Goal: Transaction & Acquisition: Obtain resource

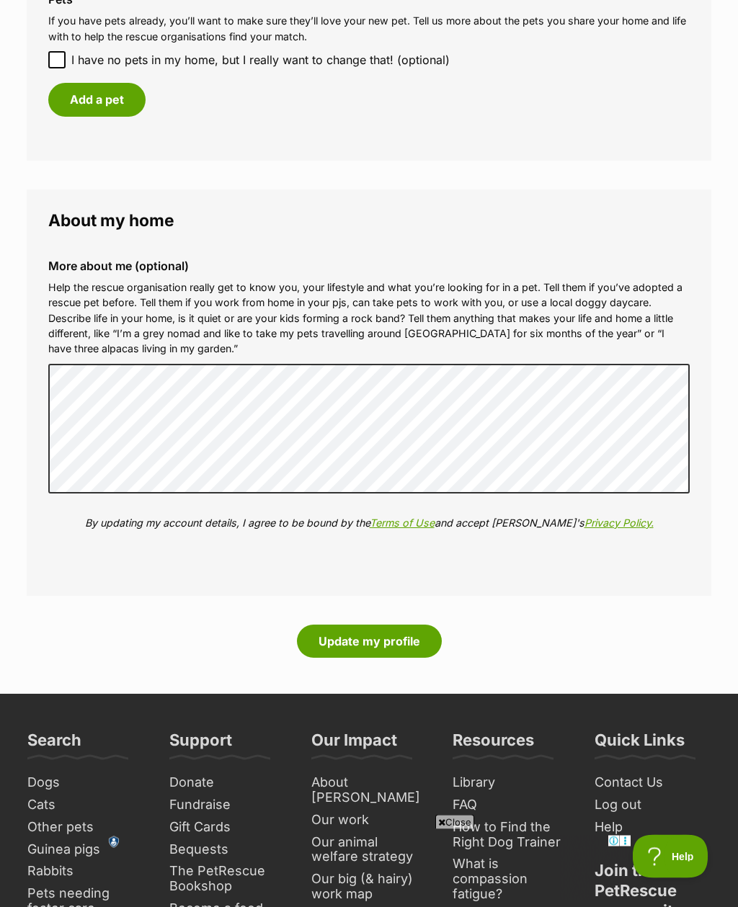
scroll to position [1427, 0]
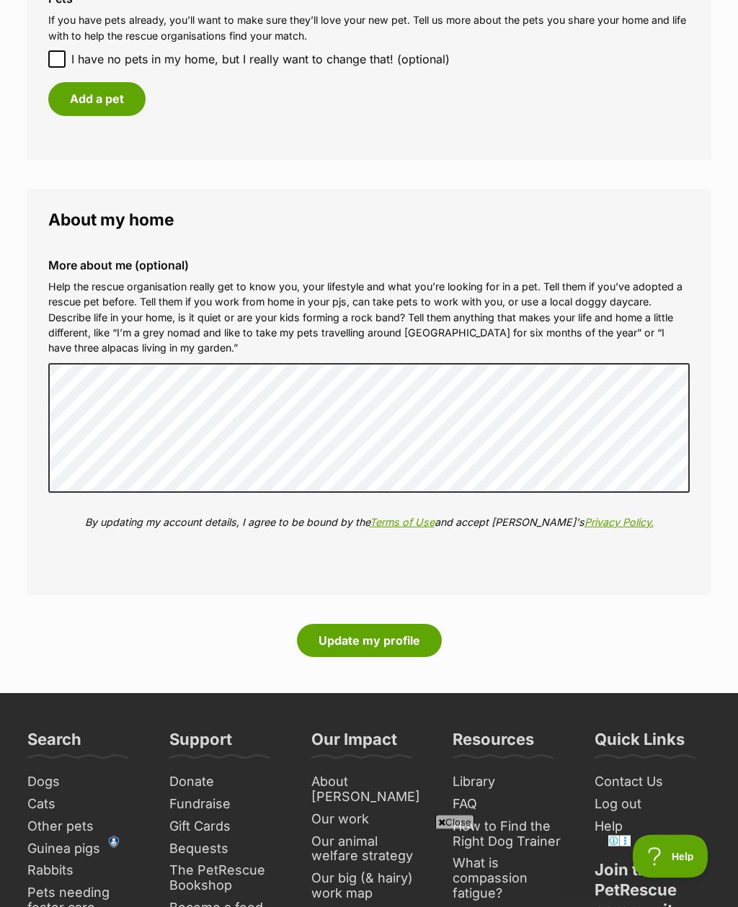
click at [383, 635] on button "Update my profile" at bounding box center [369, 641] width 145 height 33
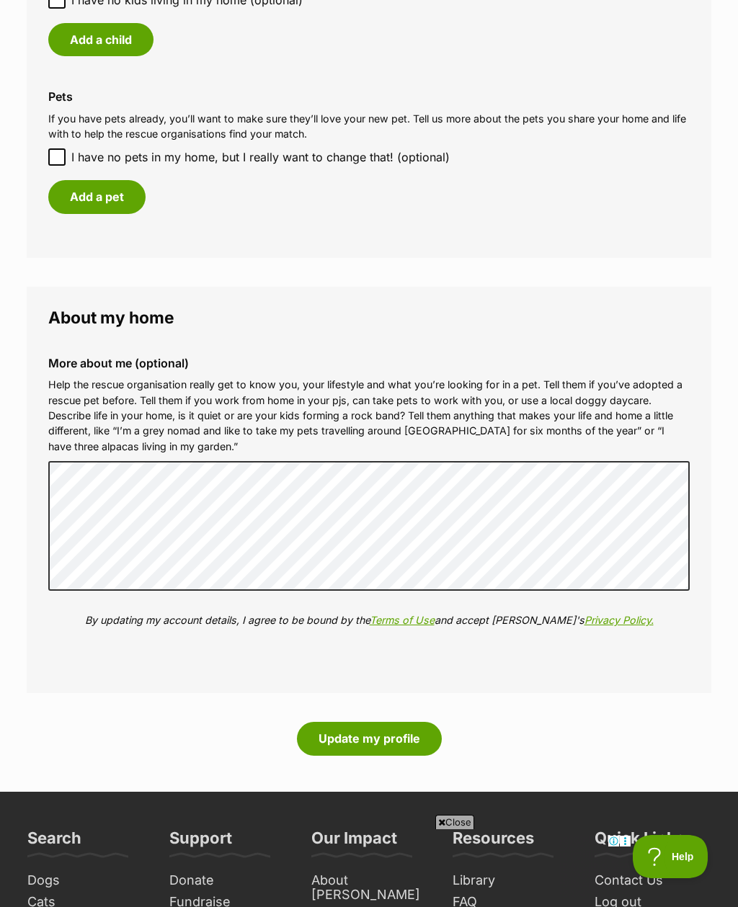
scroll to position [1375, 0]
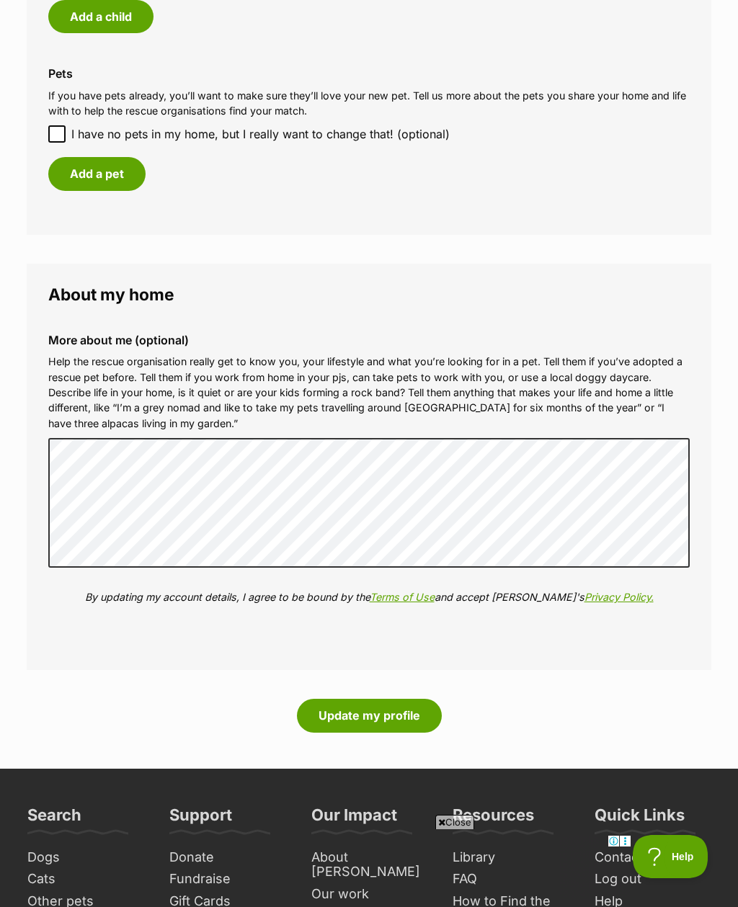
click at [391, 715] on button "Update my profile" at bounding box center [369, 715] width 145 height 33
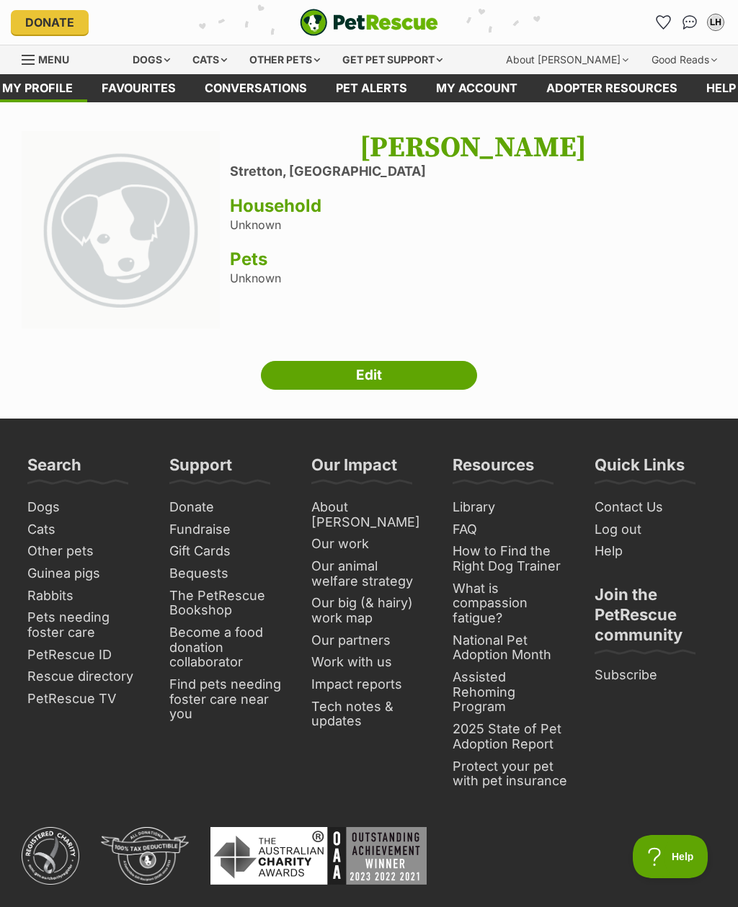
click at [227, 66] on div "Cats" at bounding box center [209, 59] width 55 height 29
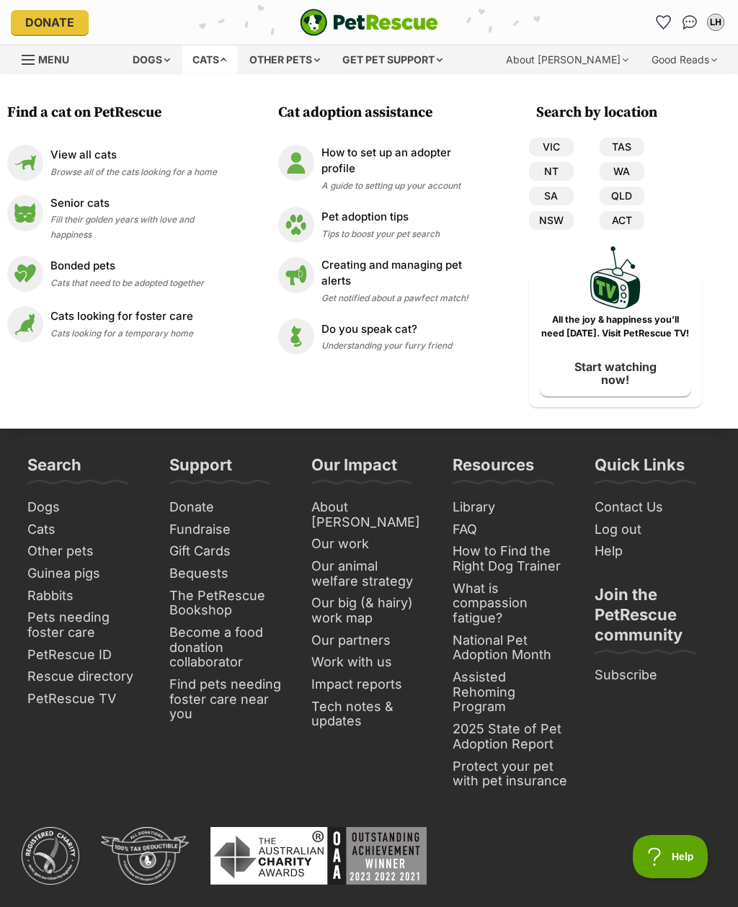
click at [110, 167] on span "Browse all of the cats looking for a home" at bounding box center [133, 171] width 166 height 11
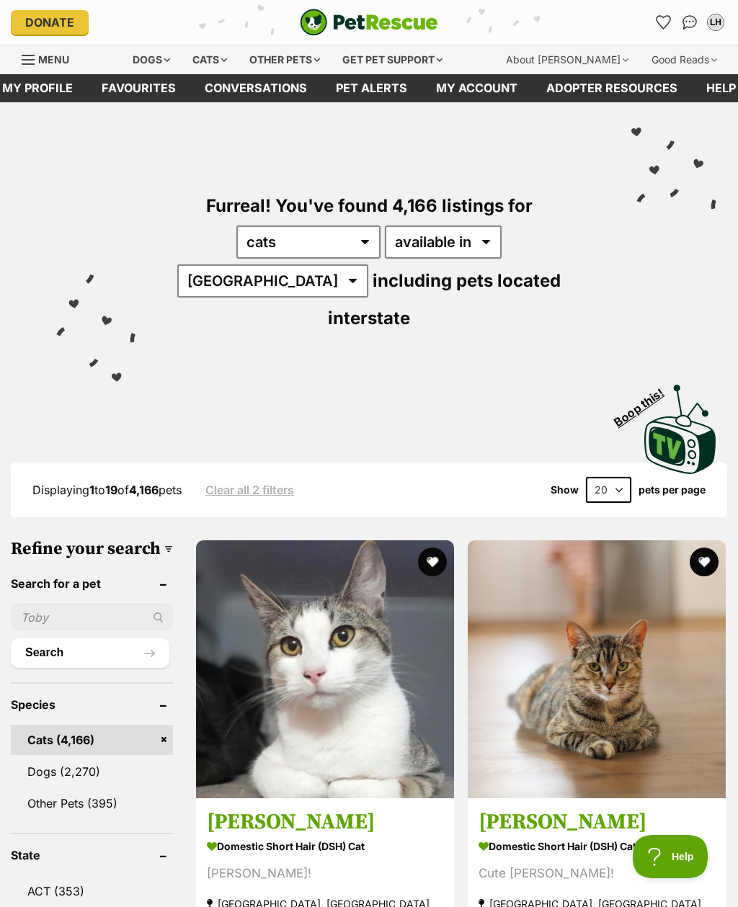
click at [228, 68] on div "Cats" at bounding box center [209, 59] width 55 height 29
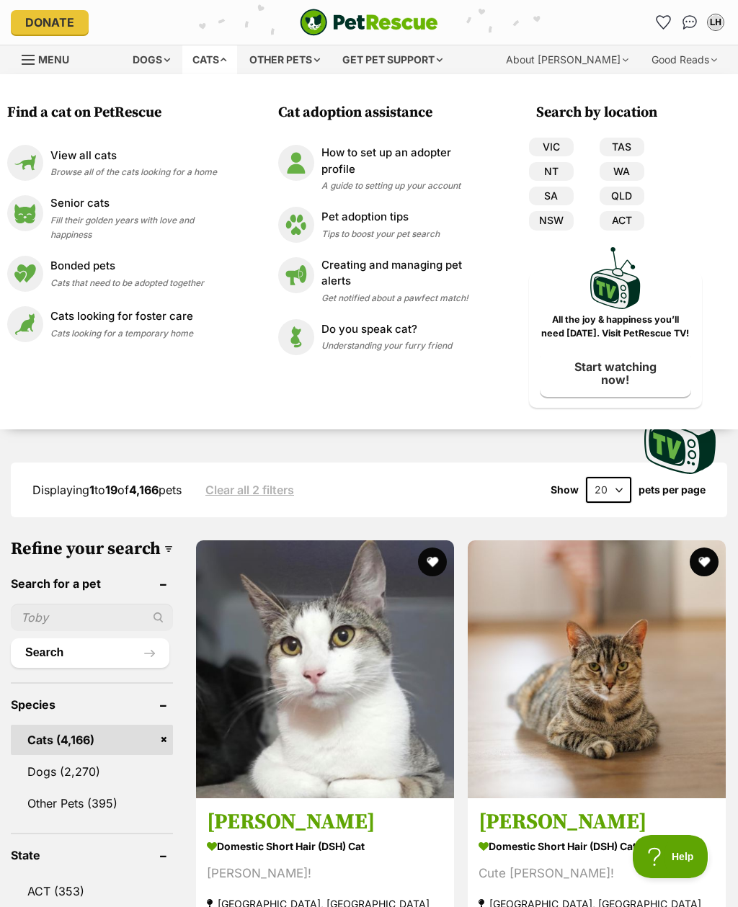
click at [633, 202] on link "QLD" at bounding box center [621, 196] width 45 height 19
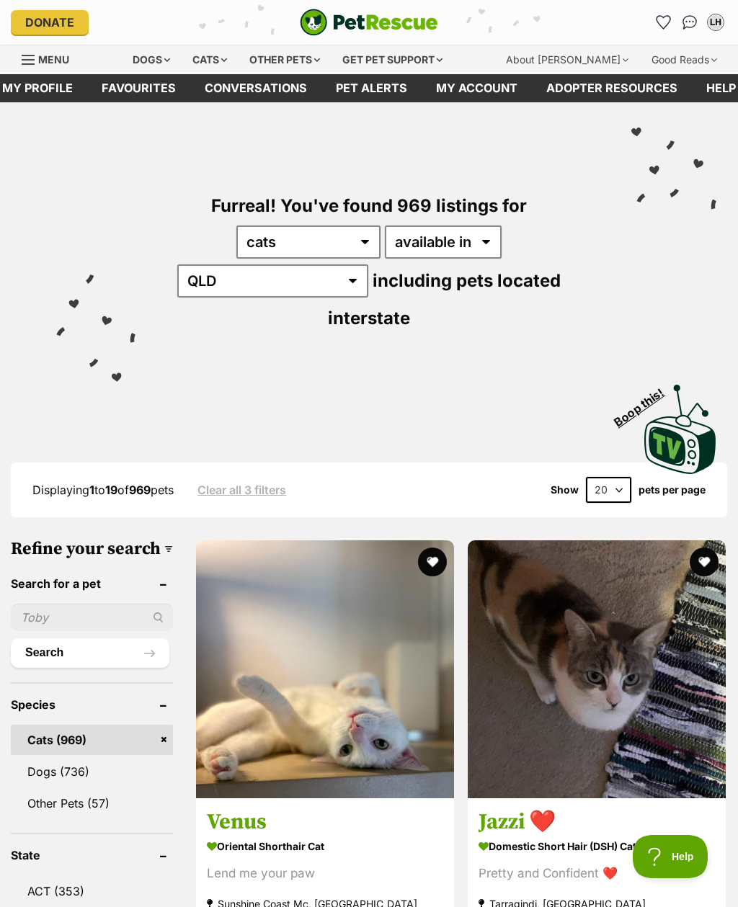
click at [64, 604] on input "text" at bounding box center [92, 617] width 162 height 27
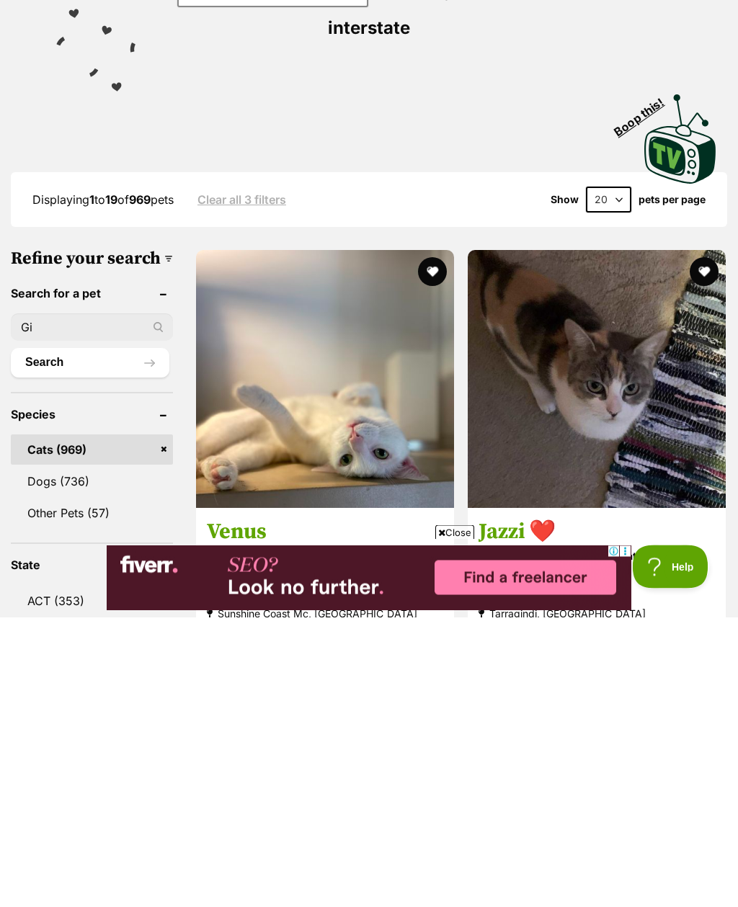
type input "Giz"
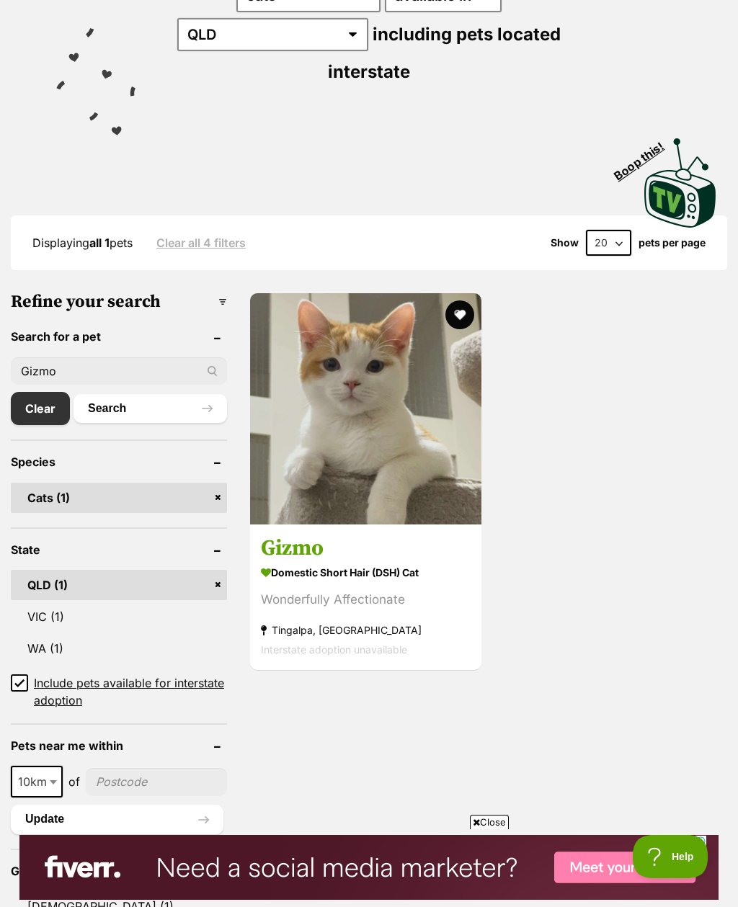
click at [362, 590] on div "Wonderfully Affectionate" at bounding box center [366, 599] width 210 height 19
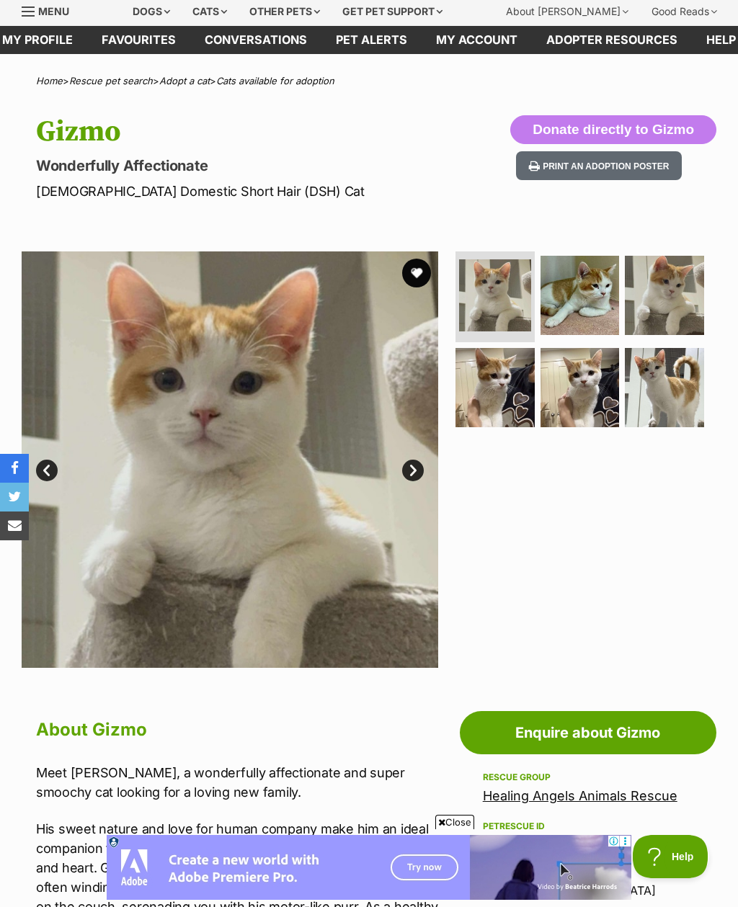
click at [640, 734] on link "Enquire about Gizmo" at bounding box center [588, 732] width 256 height 43
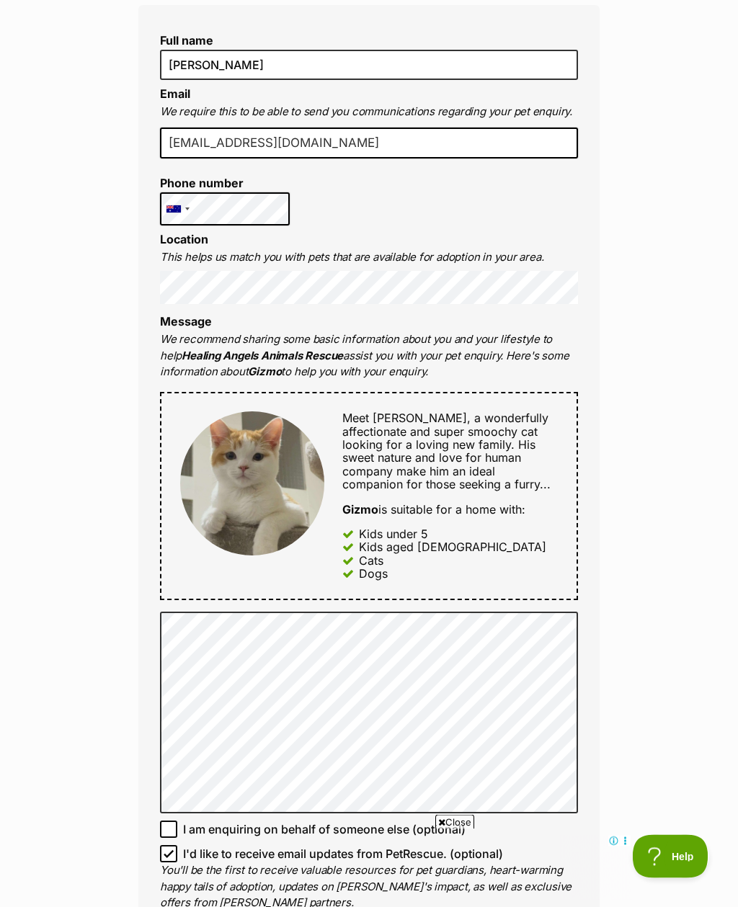
scroll to position [385, 0]
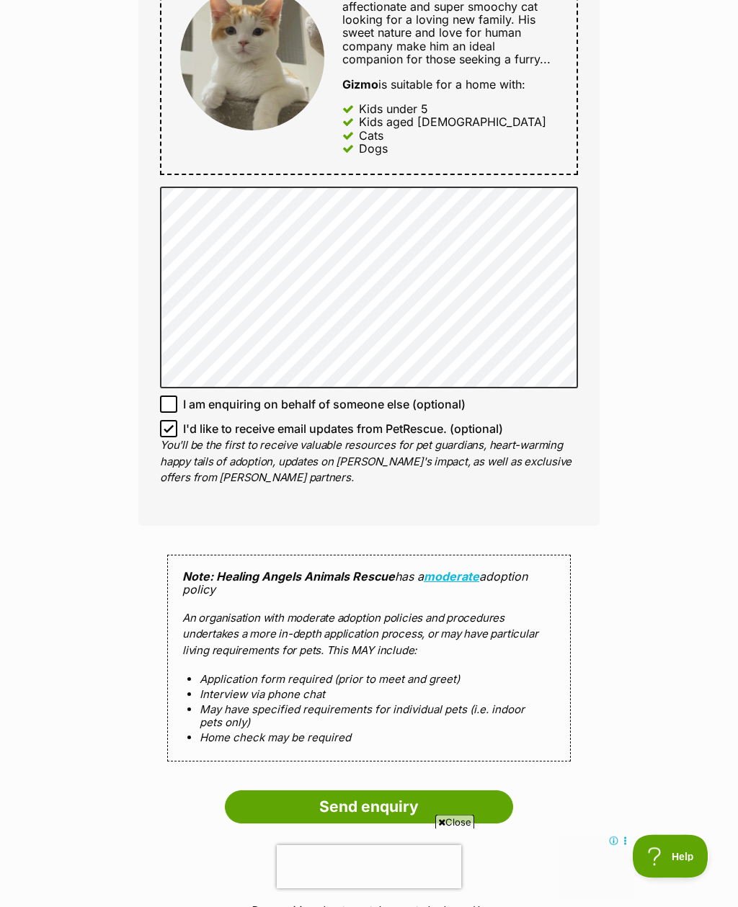
click at [439, 806] on input "Send enquiry" at bounding box center [369, 807] width 288 height 33
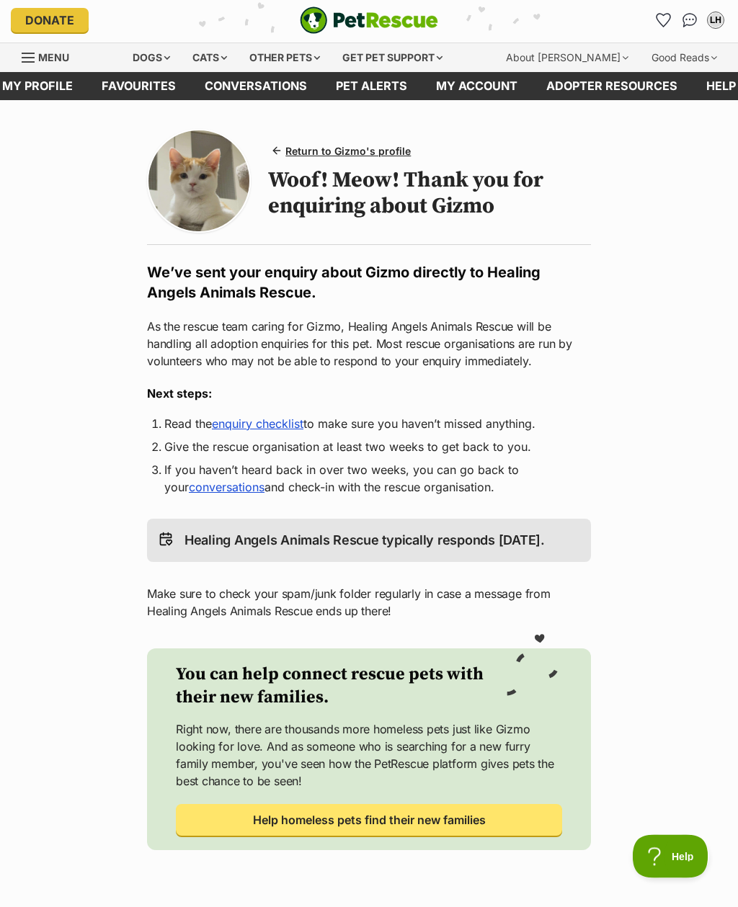
scroll to position [2, 0]
click at [270, 428] on link "enquiry checklist" at bounding box center [258, 423] width 92 height 14
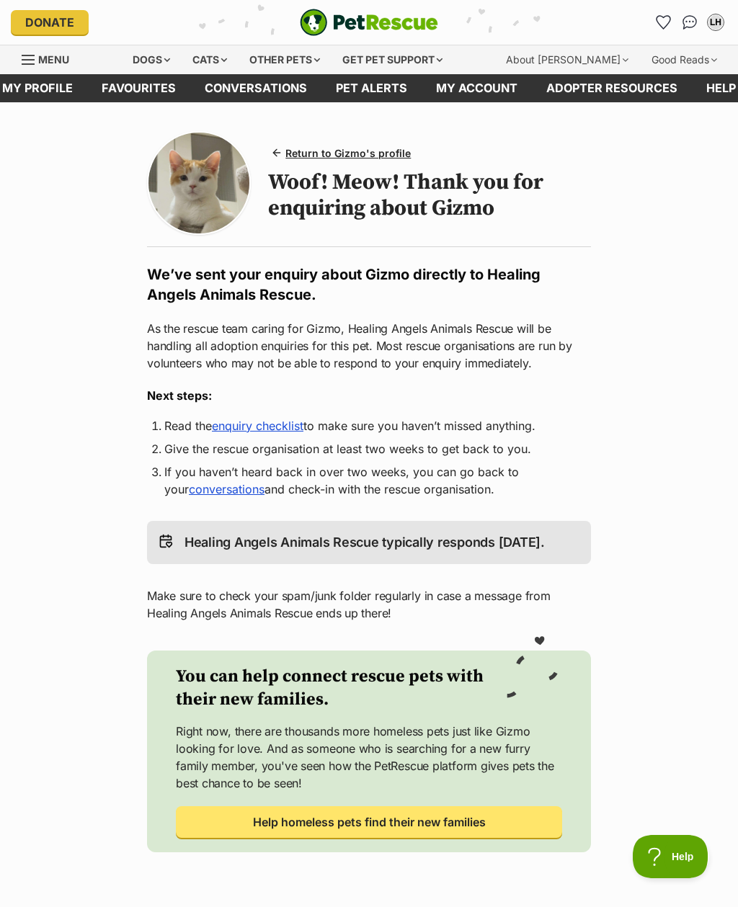
scroll to position [0, 0]
click at [63, 93] on link "My profile" at bounding box center [37, 88] width 99 height 28
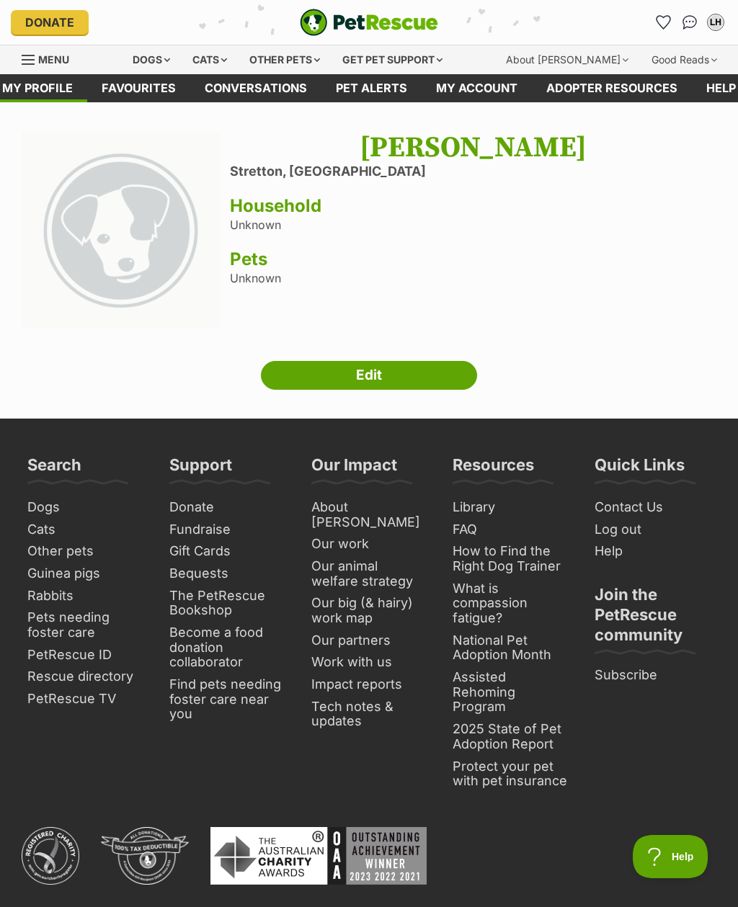
click at [491, 89] on link "My account" at bounding box center [476, 88] width 110 height 28
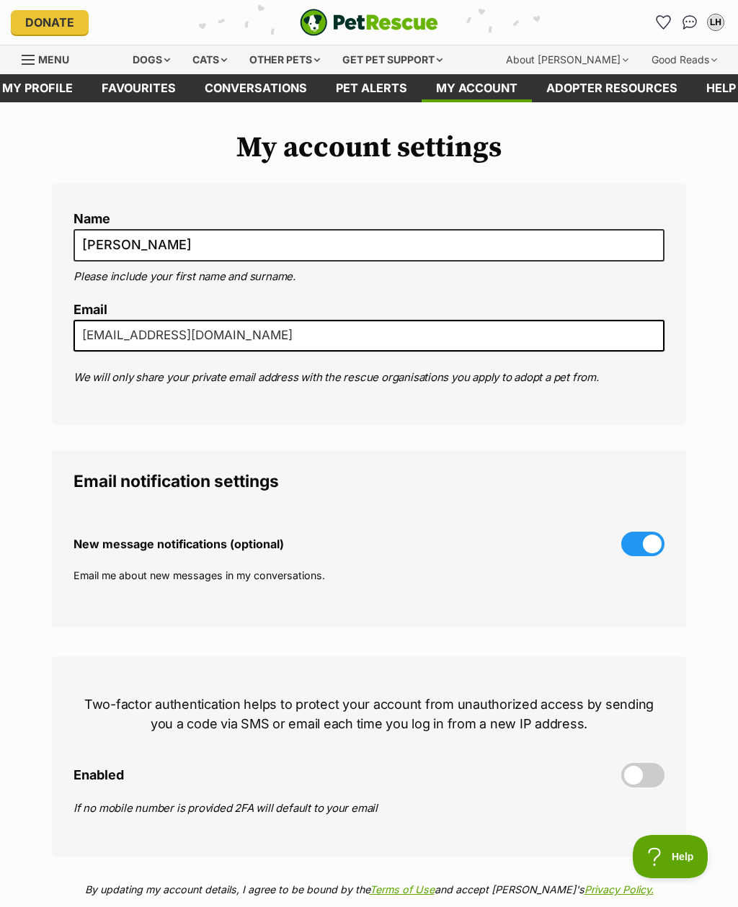
click at [377, 92] on link "Pet alerts" at bounding box center [371, 88] width 100 height 28
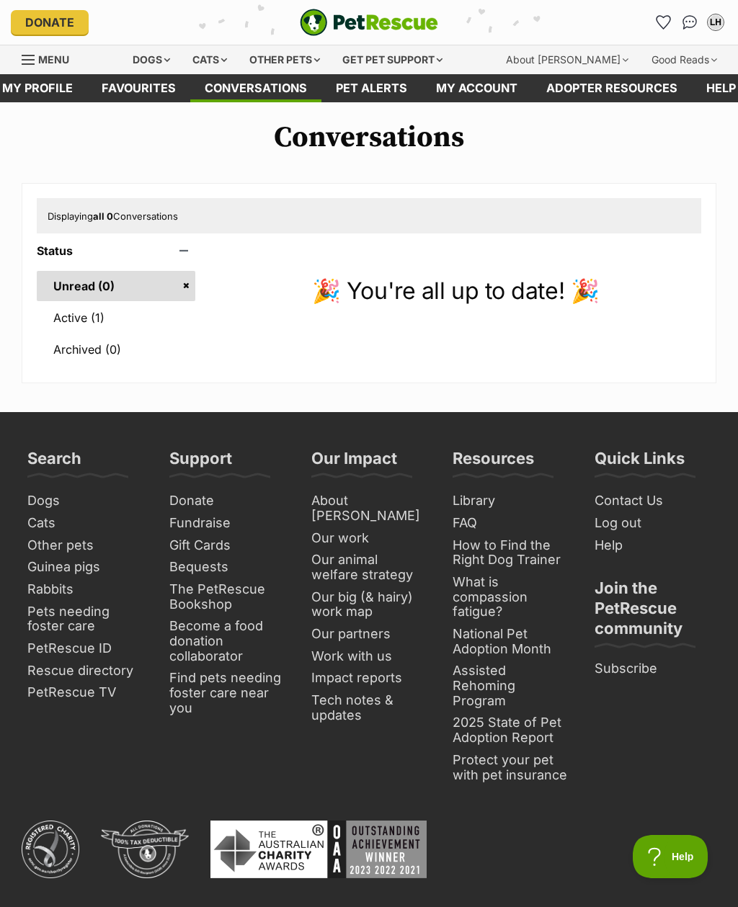
click at [92, 319] on link "Active (1)" at bounding box center [116, 318] width 159 height 30
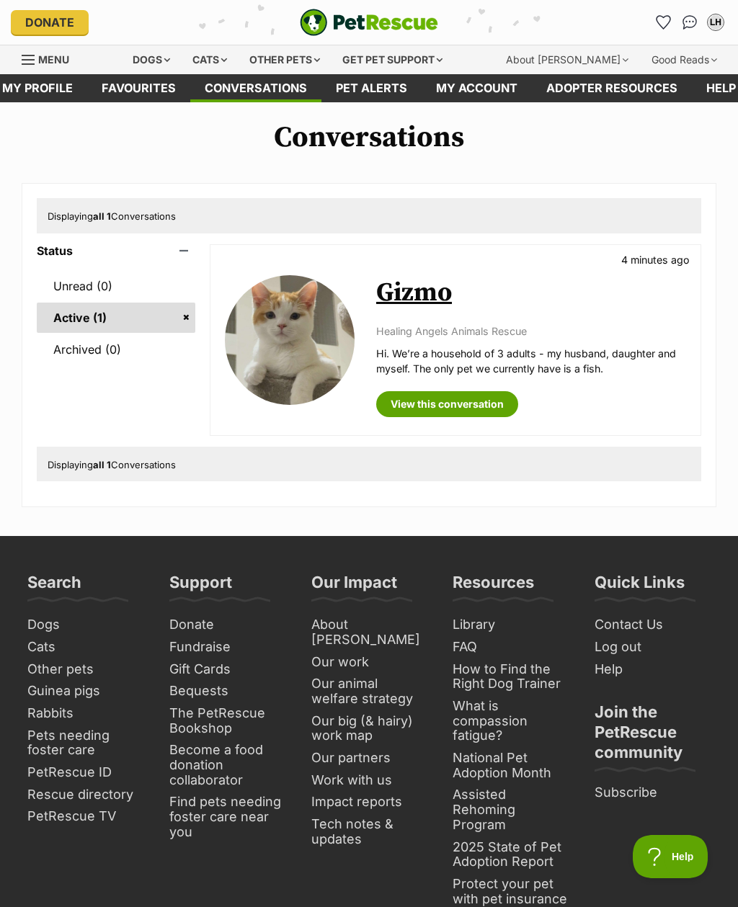
click at [478, 408] on link "View this conversation" at bounding box center [447, 404] width 142 height 26
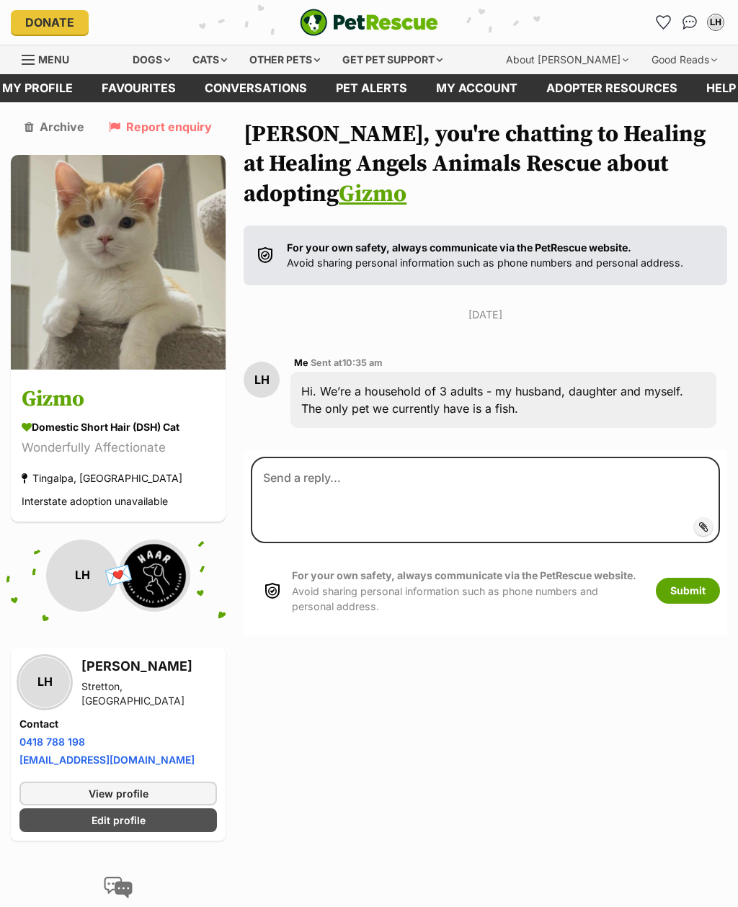
click at [140, 91] on link "Favourites" at bounding box center [138, 88] width 103 height 28
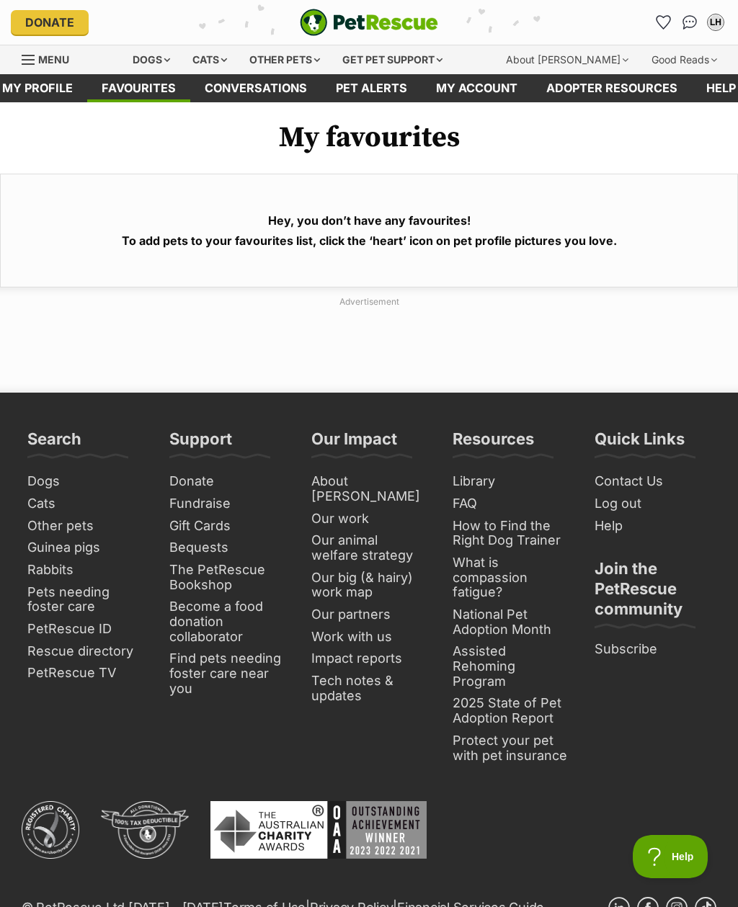
click at [226, 66] on div "Cats" at bounding box center [209, 59] width 55 height 29
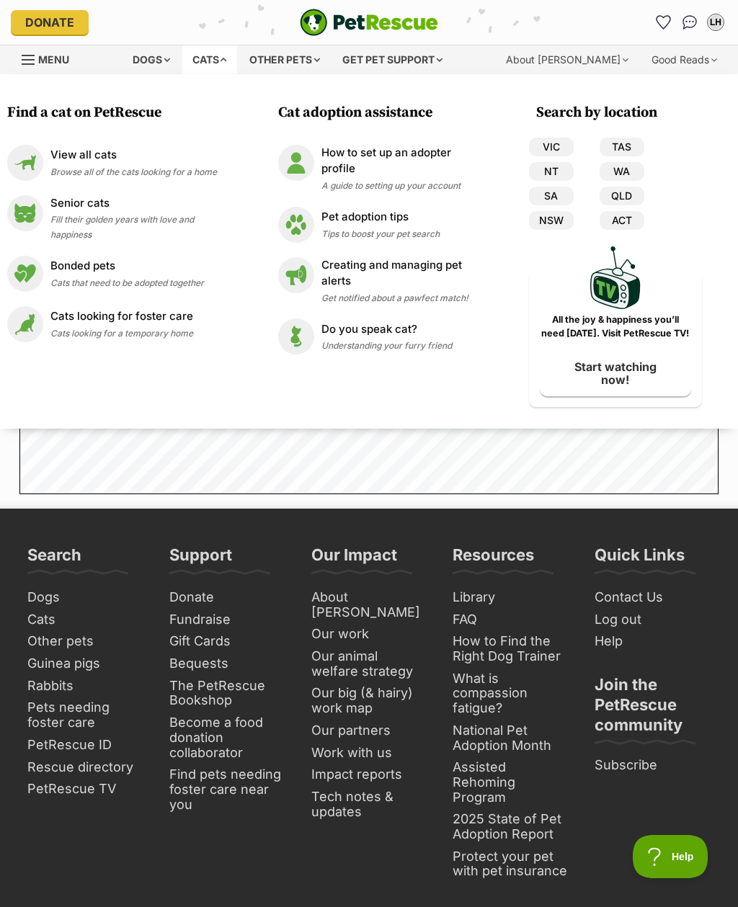
click at [630, 196] on link "QLD" at bounding box center [621, 196] width 45 height 19
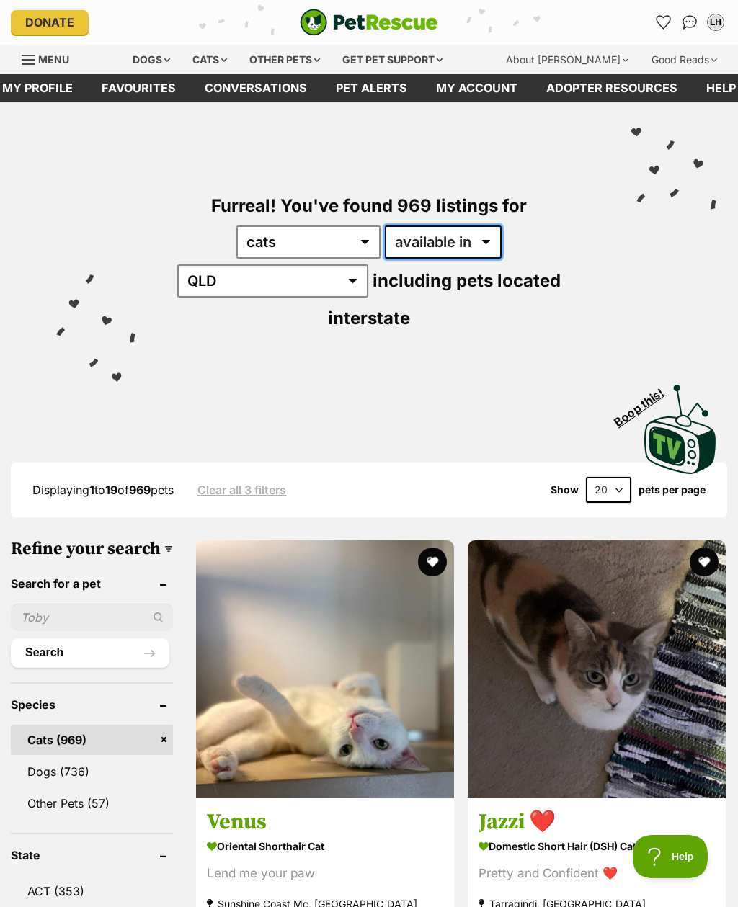
click at [427, 248] on select "available in located in" at bounding box center [443, 242] width 117 height 33
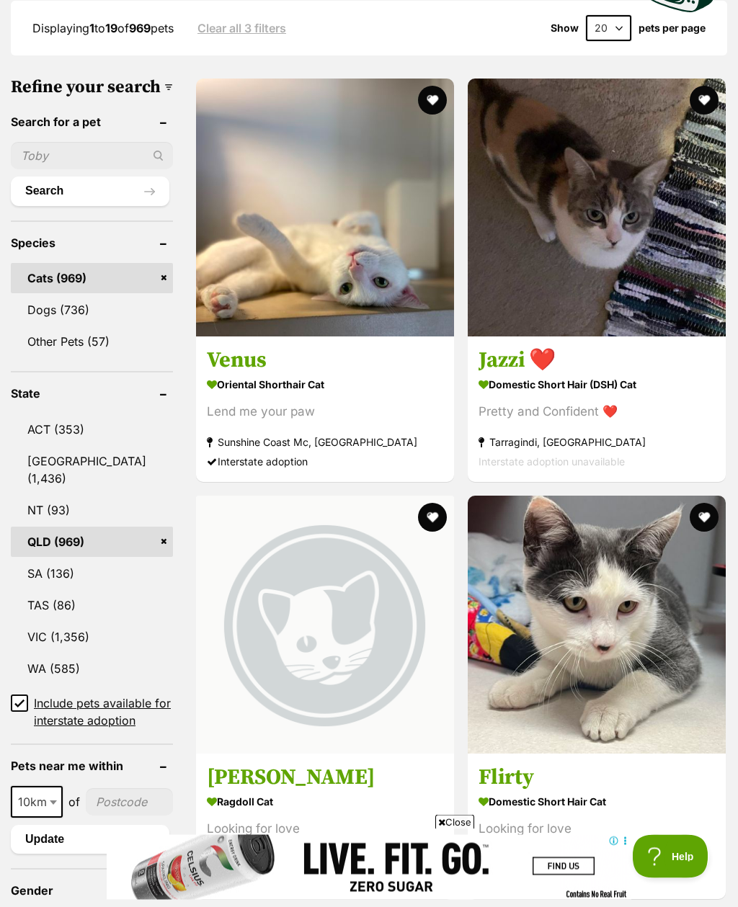
scroll to position [463, 0]
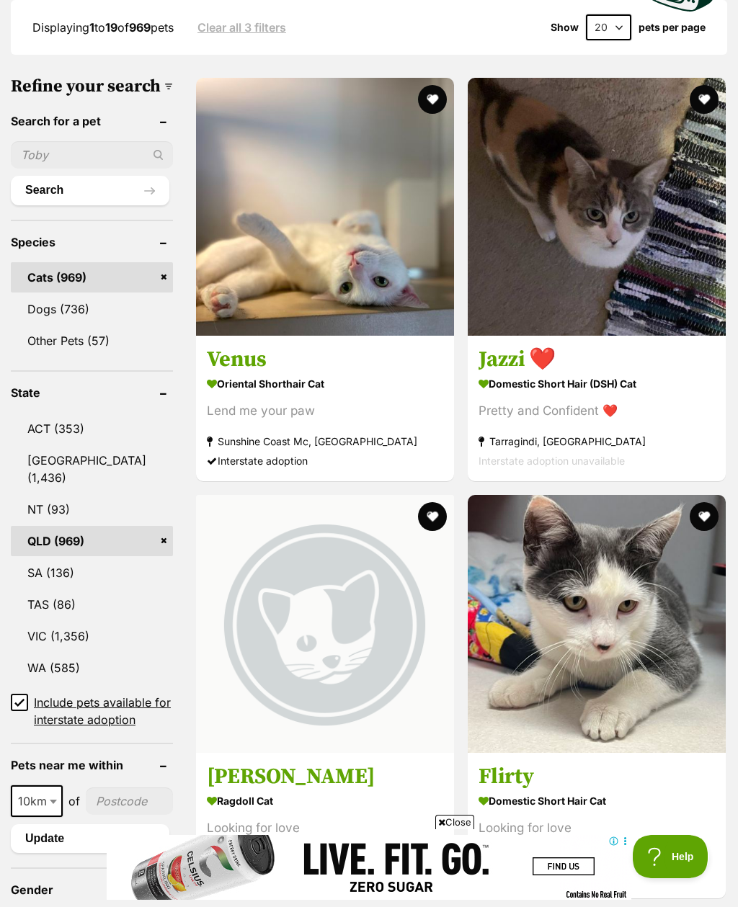
click at [25, 694] on input "Include pets available for interstate adoption" at bounding box center [19, 702] width 17 height 17
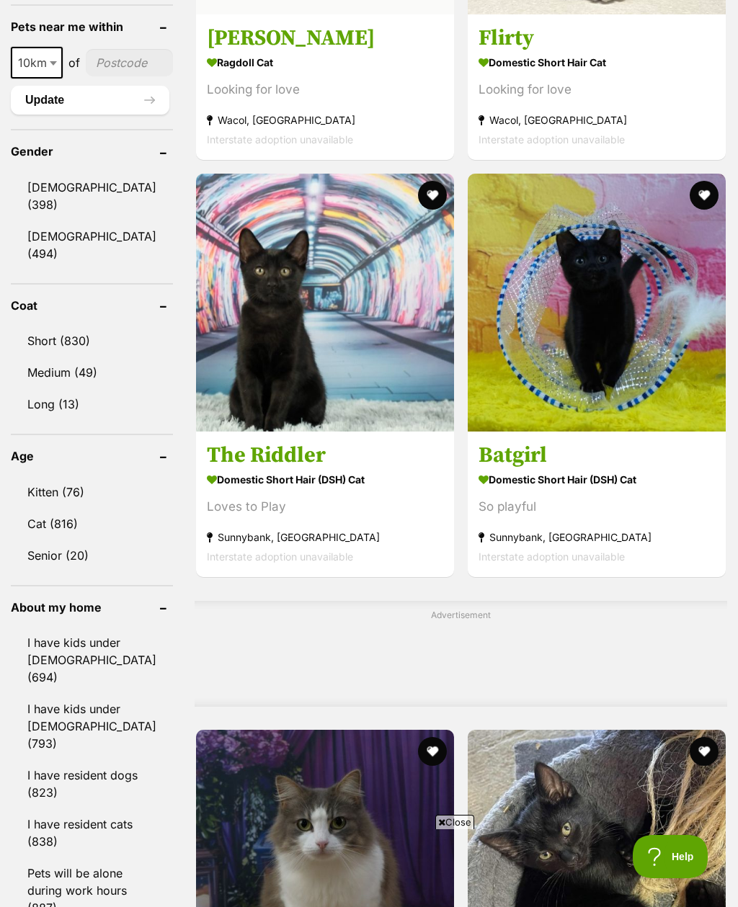
scroll to position [1166, 0]
click at [67, 521] on link "Cat (816)" at bounding box center [92, 524] width 162 height 30
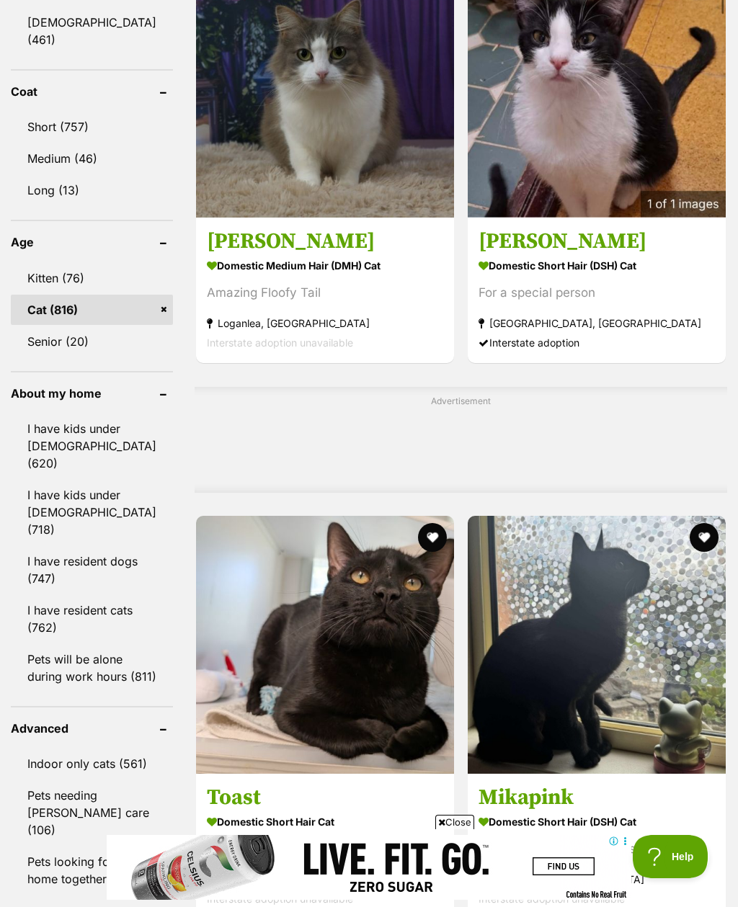
scroll to position [1303, 0]
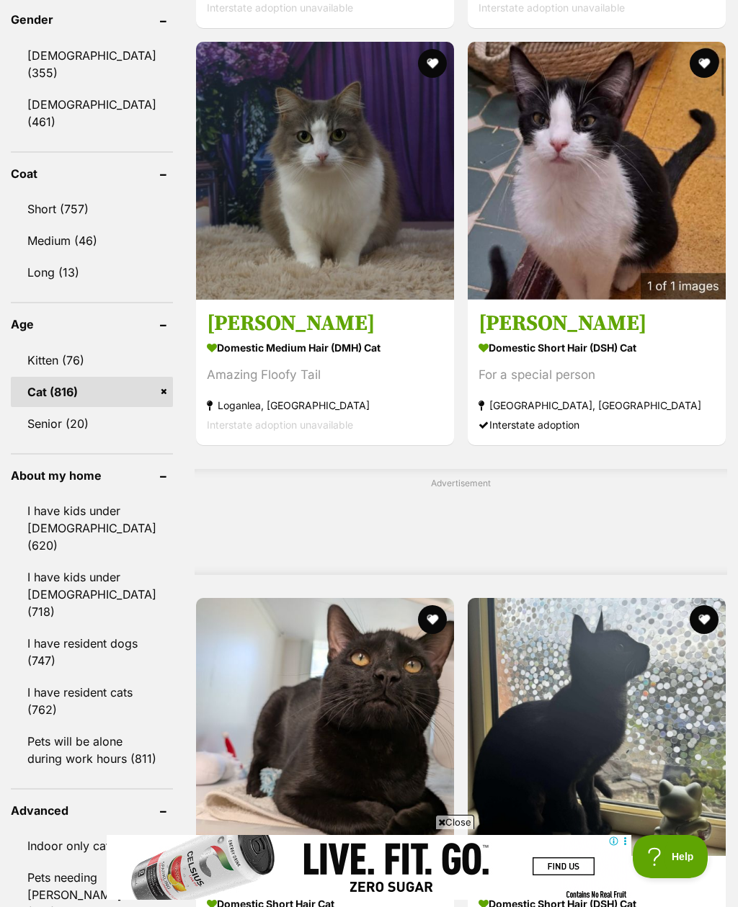
click at [73, 351] on link "Kitten (76)" at bounding box center [92, 360] width 162 height 30
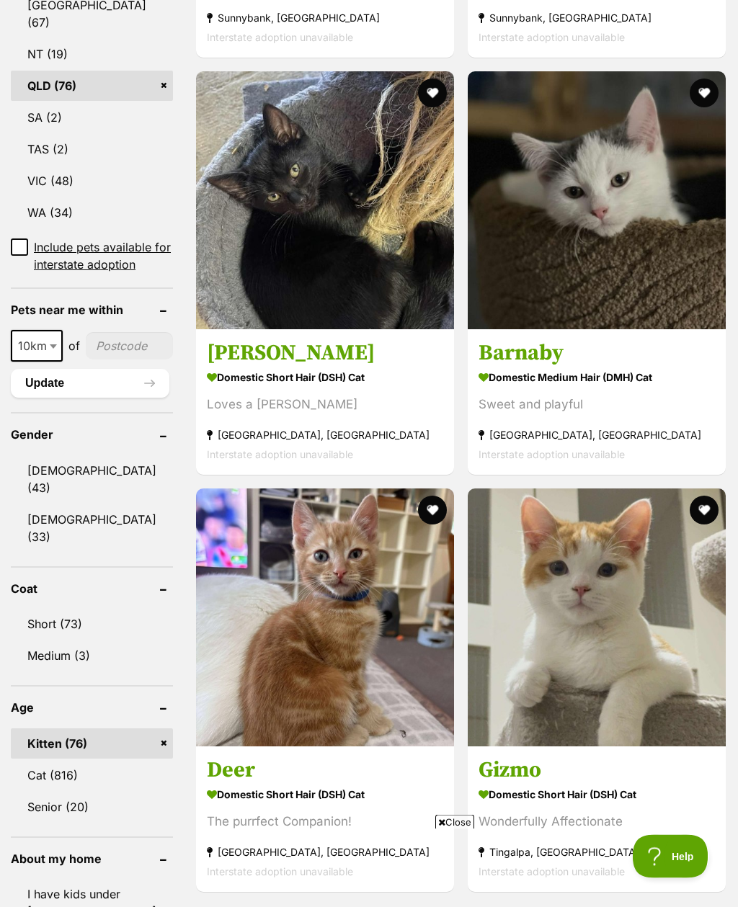
scroll to position [862, 0]
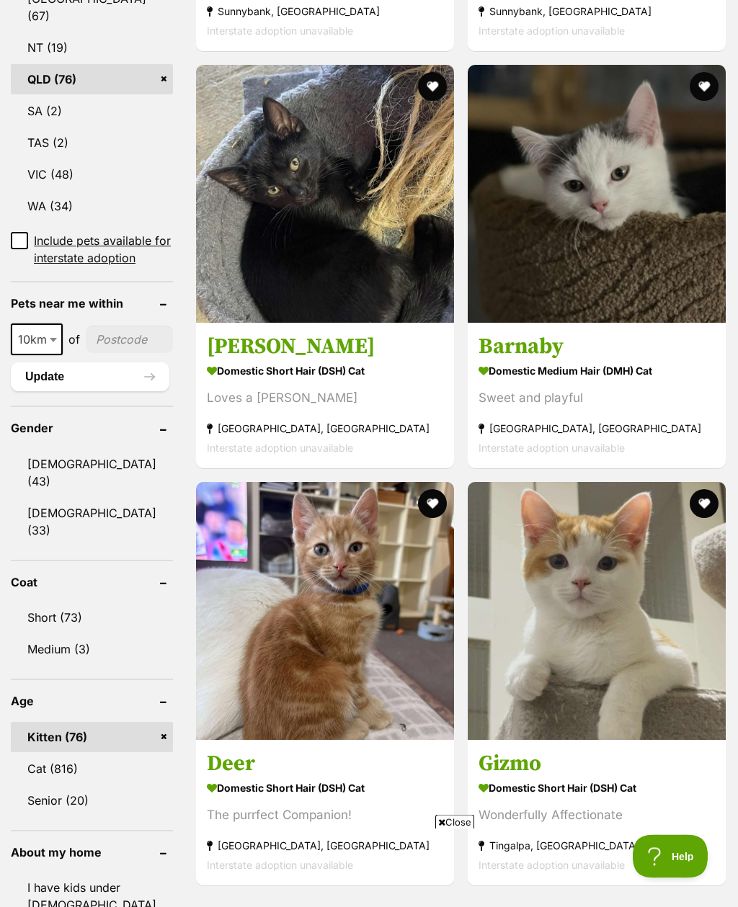
click at [61, 754] on link "Cat (816)" at bounding box center [92, 769] width 162 height 30
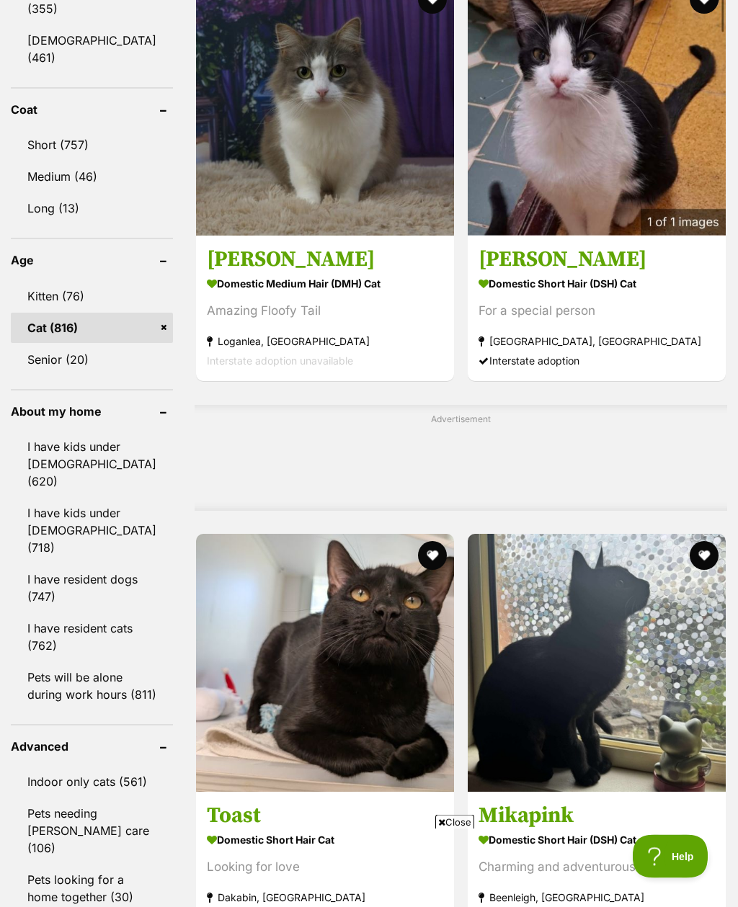
scroll to position [1367, 0]
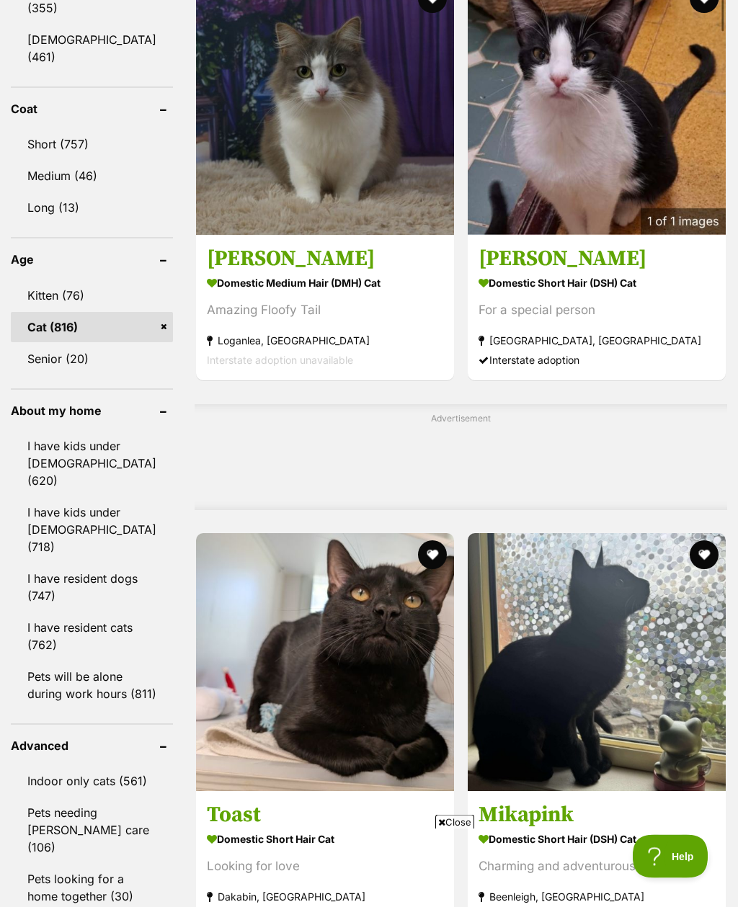
click at [70, 683] on link "Pets will be alone during work hours (811)" at bounding box center [92, 686] width 162 height 48
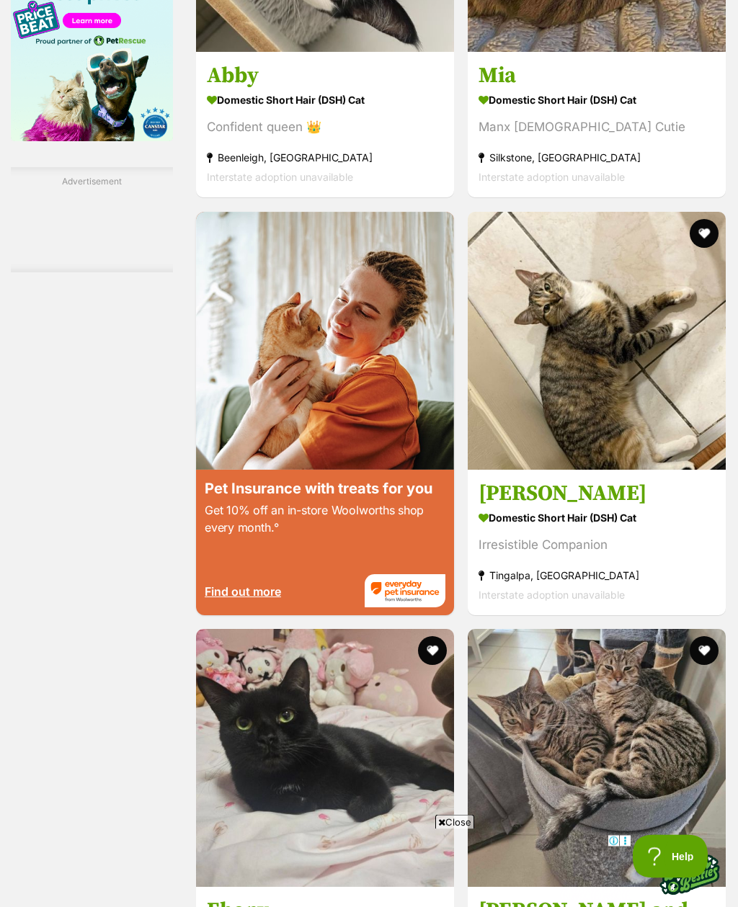
scroll to position [2523, 0]
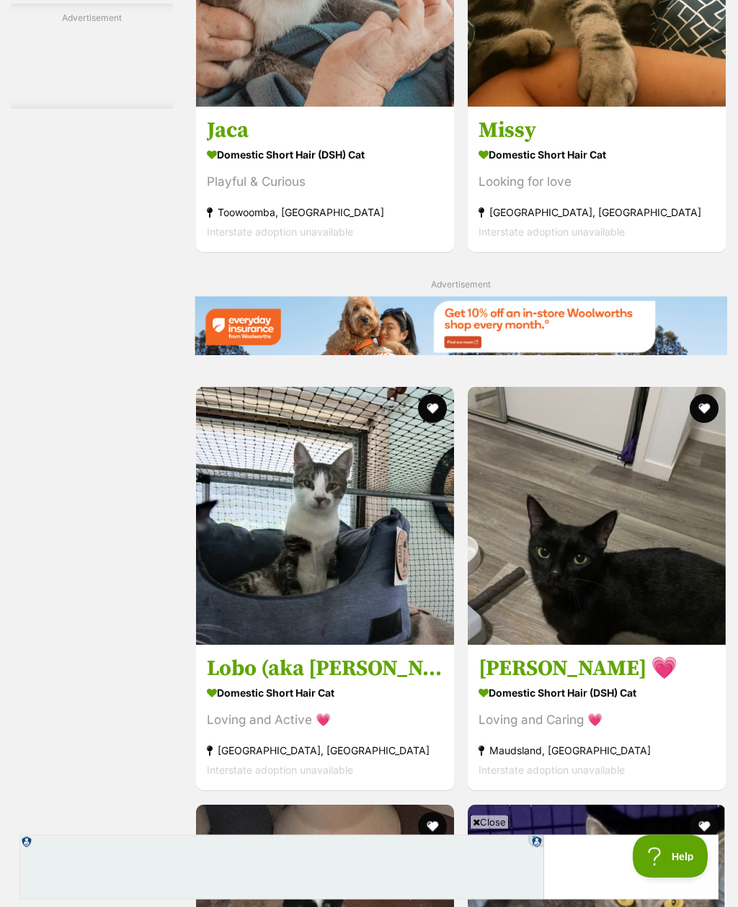
scroll to position [2911, 0]
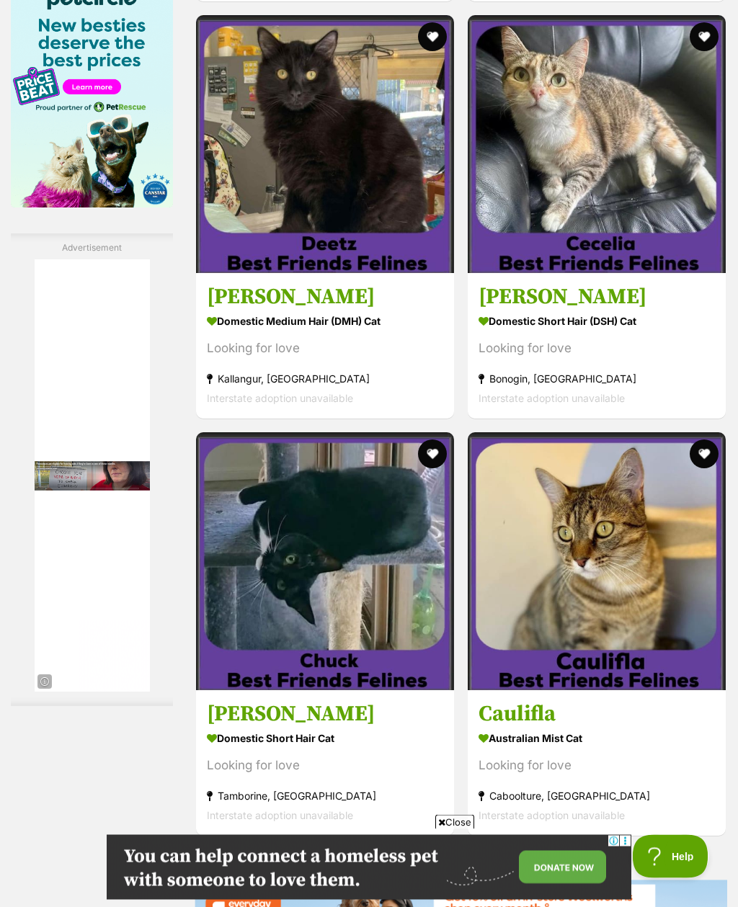
scroll to position [2980, 0]
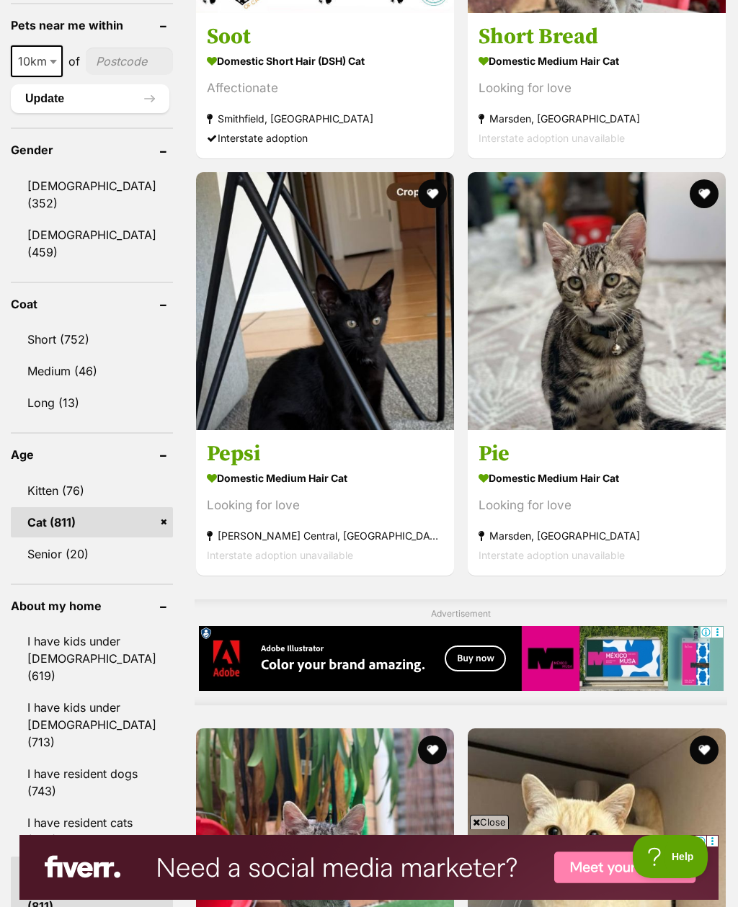
scroll to position [1177, 0]
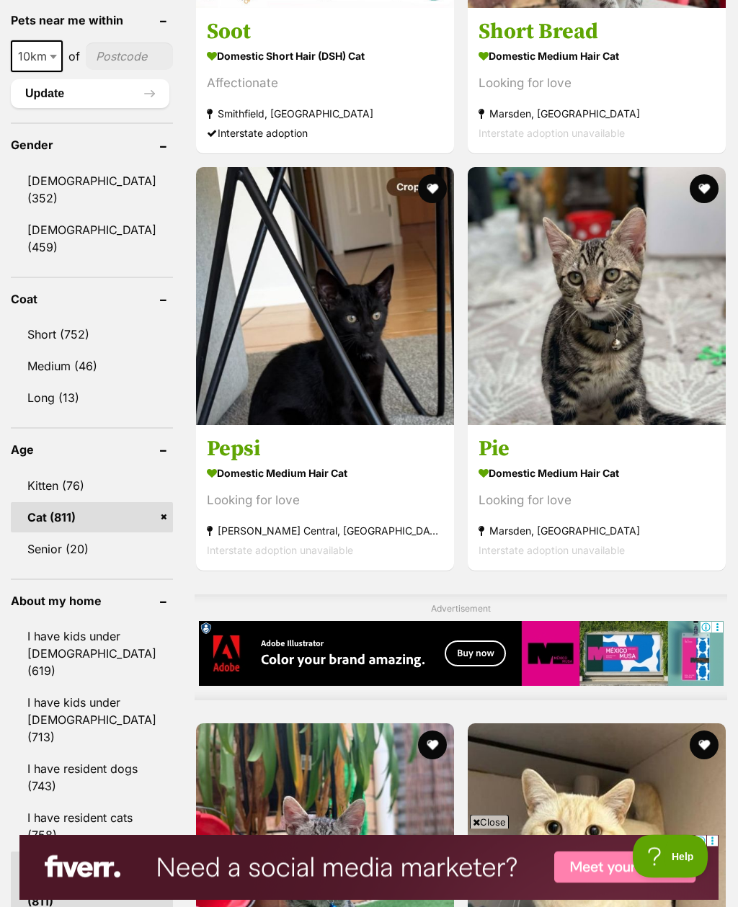
click at [81, 501] on link "Kitten (76)" at bounding box center [92, 486] width 162 height 30
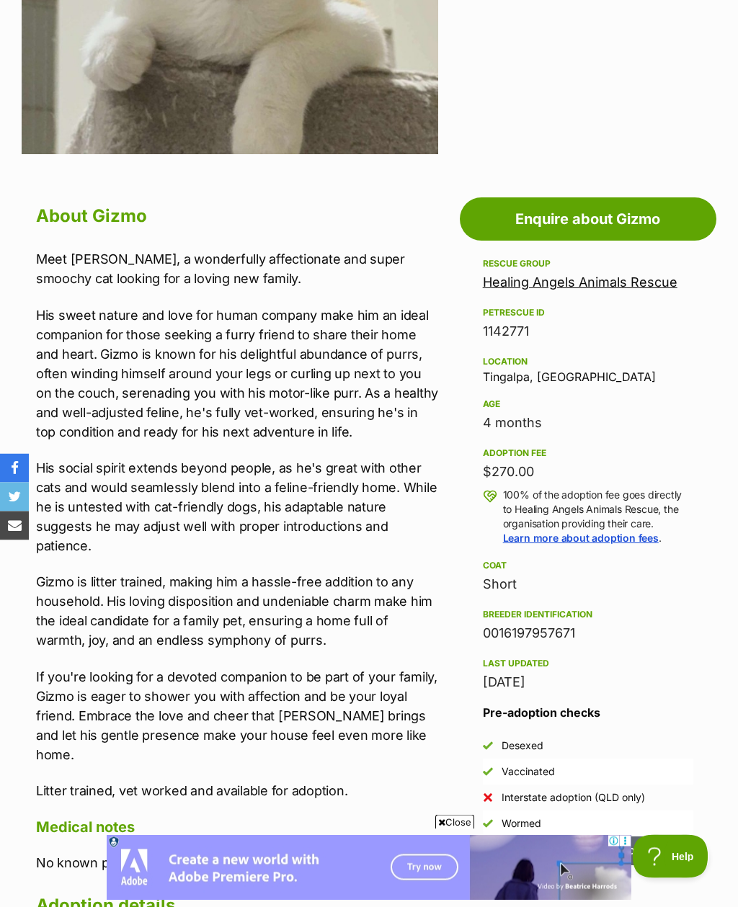
click at [577, 613] on div "Breeder identification" at bounding box center [588, 616] width 210 height 12
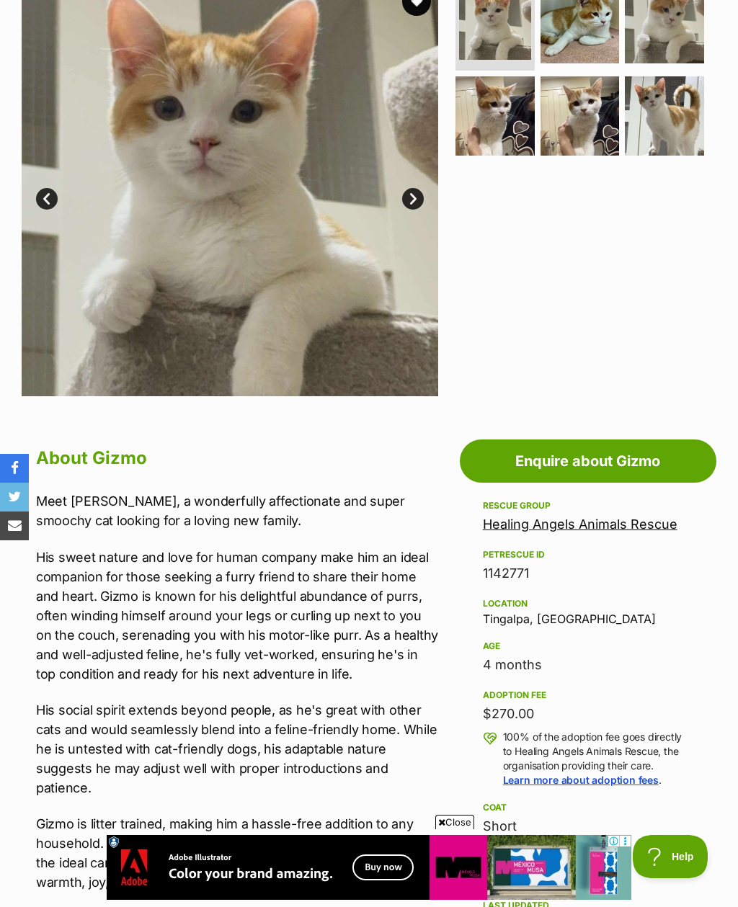
scroll to position [311, 0]
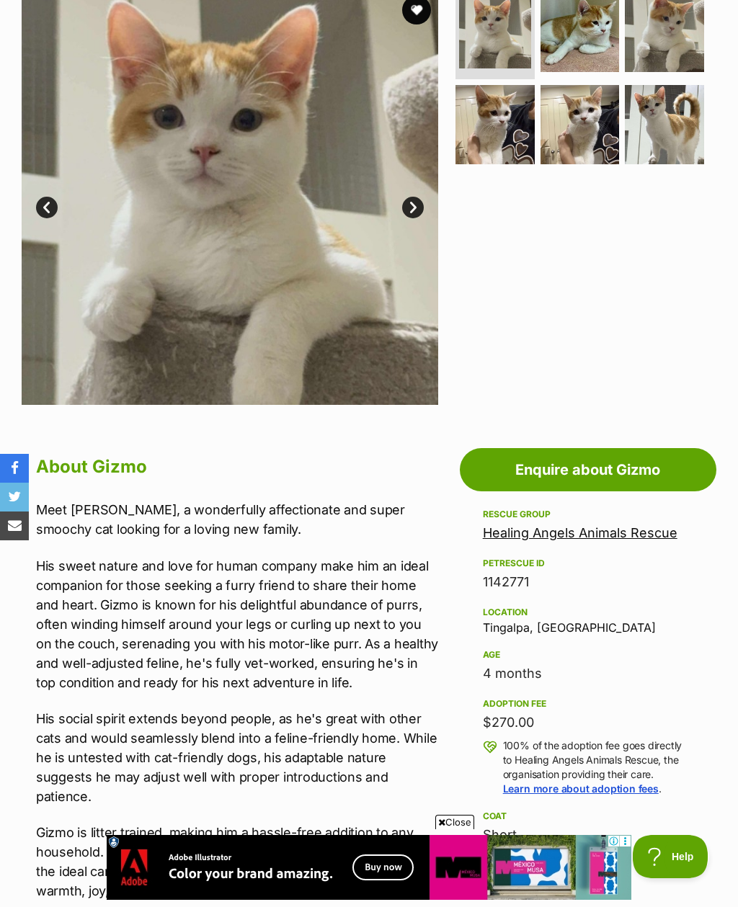
click at [648, 536] on link "Healing Angels Animals Rescue" at bounding box center [580, 532] width 195 height 15
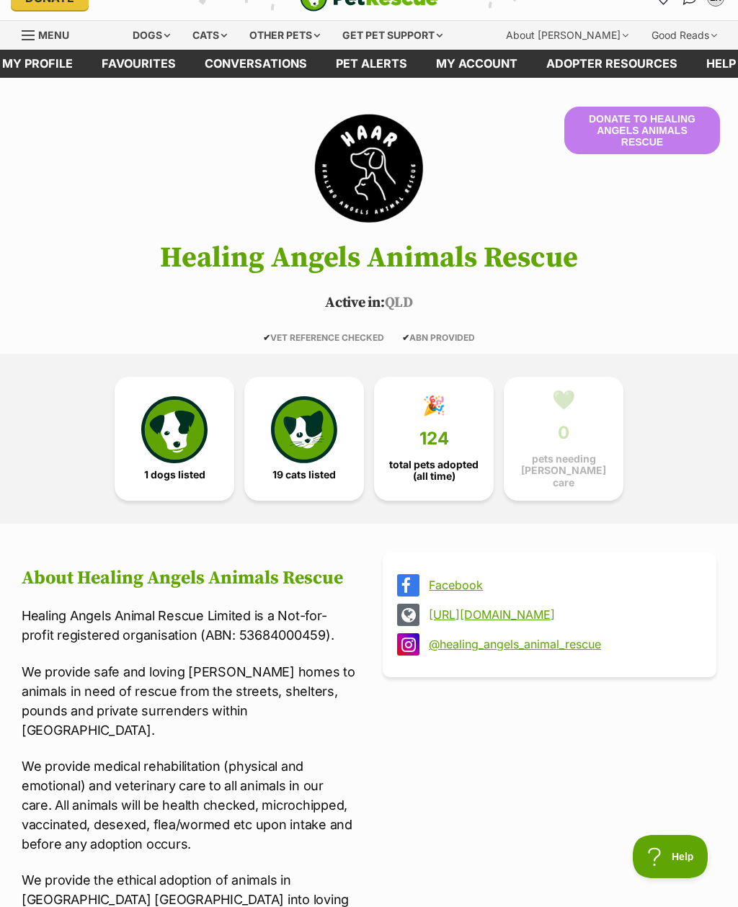
scroll to position [23, 0]
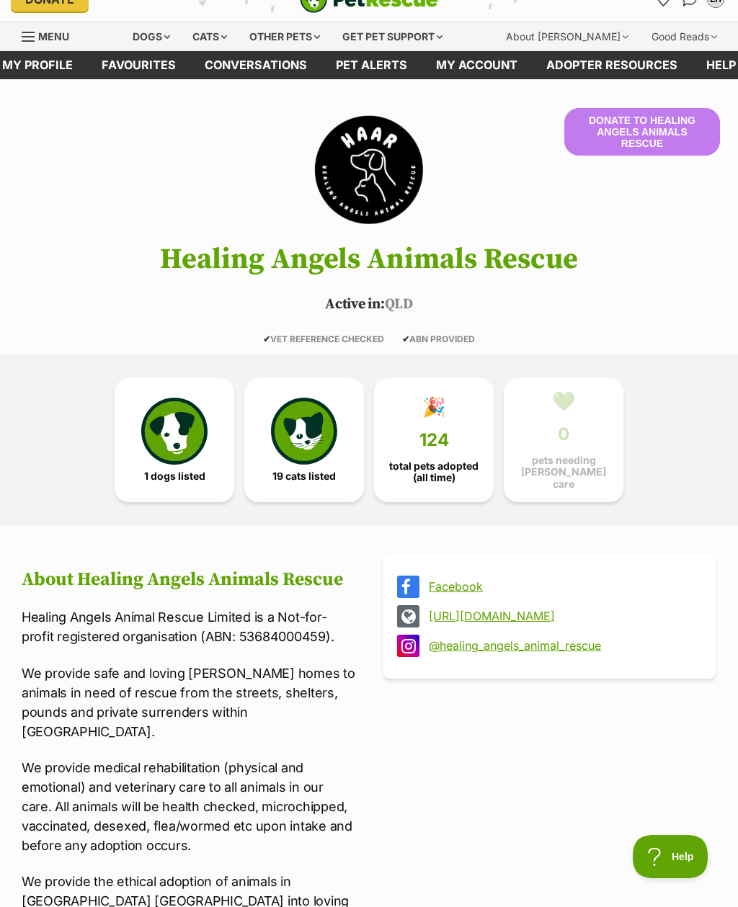
click at [455, 581] on link "Facebook" at bounding box center [562, 586] width 267 height 13
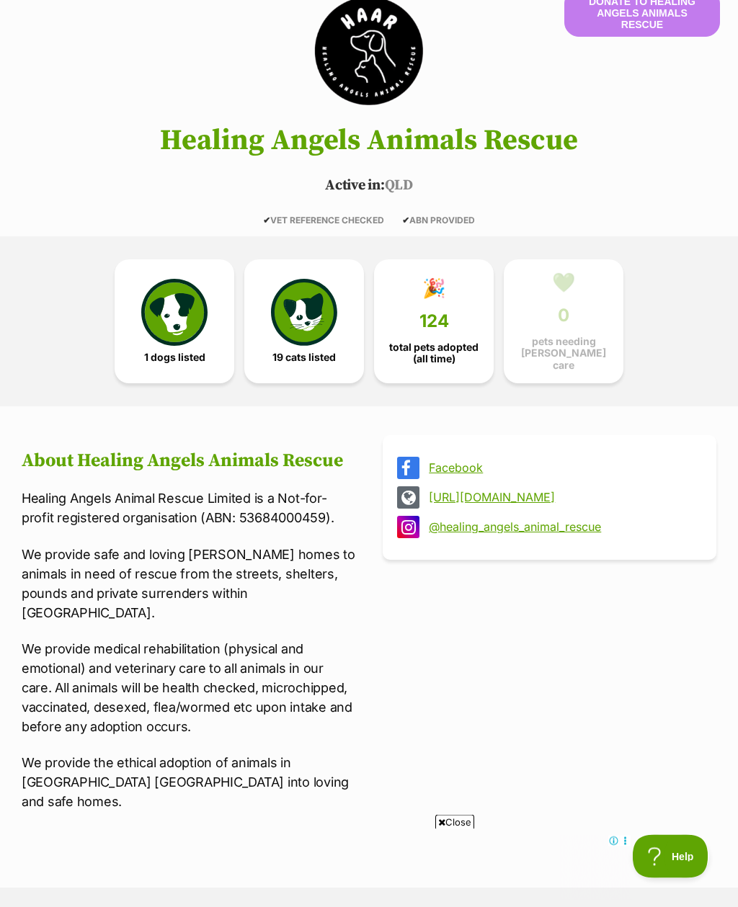
scroll to position [89, 0]
